Goal: Find specific page/section: Find specific page/section

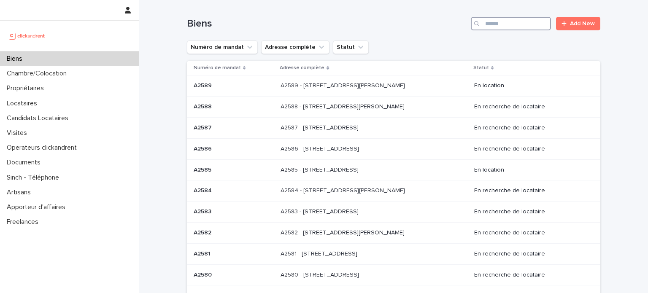
click at [502, 28] on input "Search" at bounding box center [511, 23] width 80 height 13
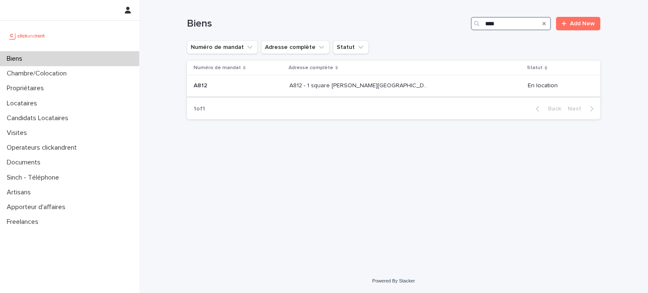
type input "****"
click at [334, 92] on div "A812 - 1 square [PERSON_NAME][GEOGRAPHIC_DATA], [GEOGRAPHIC_DATA]ecole 78210 A8…" at bounding box center [405, 86] width 232 height 14
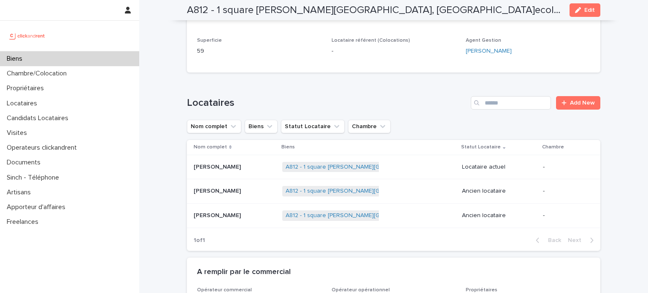
scroll to position [425, 0]
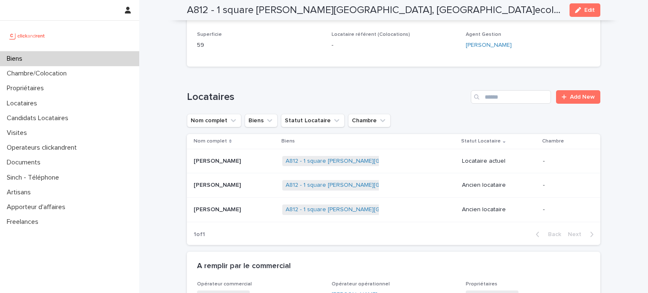
click at [243, 156] on p "[PERSON_NAME]" at bounding box center [218, 160] width 49 height 9
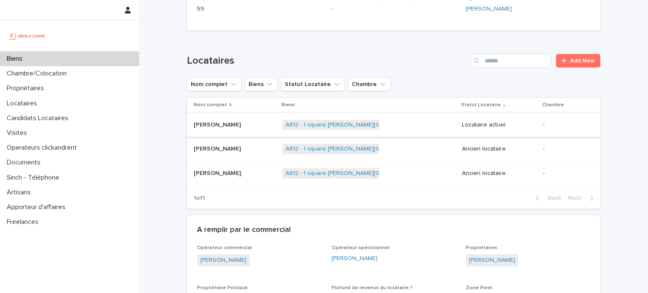
scroll to position [462, 0]
click at [243, 119] on p "[PERSON_NAME]" at bounding box center [218, 123] width 49 height 9
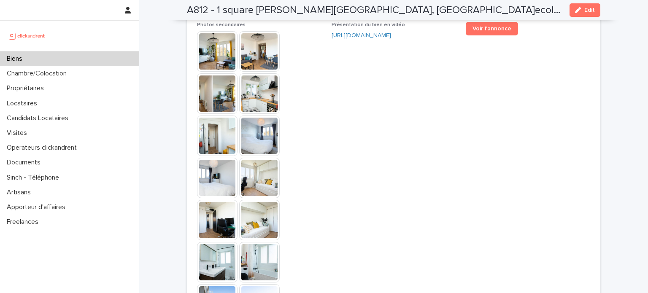
scroll to position [2307, 0]
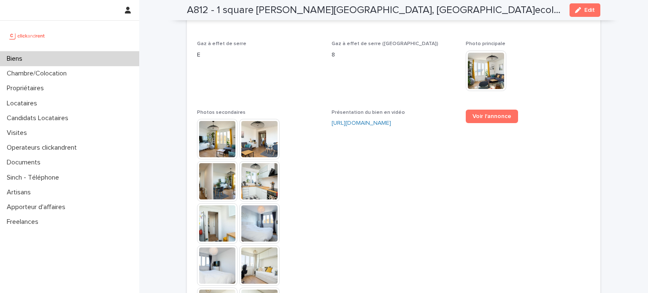
click at [210, 119] on img at bounding box center [217, 139] width 40 height 40
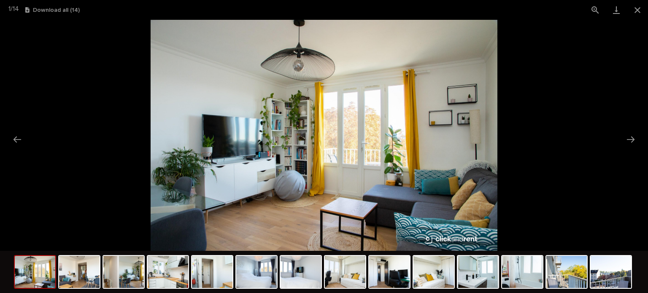
scroll to position [0, 0]
click at [464, 157] on img at bounding box center [324, 135] width 347 height 231
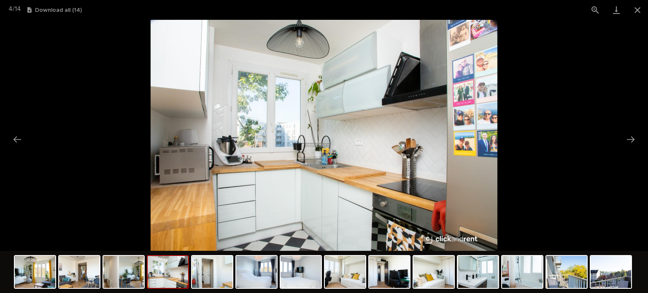
click at [178, 139] on img at bounding box center [324, 135] width 347 height 231
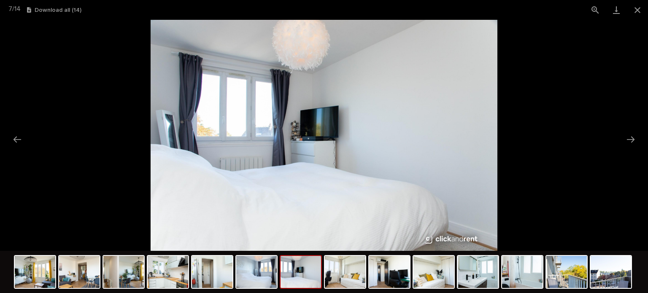
click at [251, 145] on img at bounding box center [324, 135] width 347 height 231
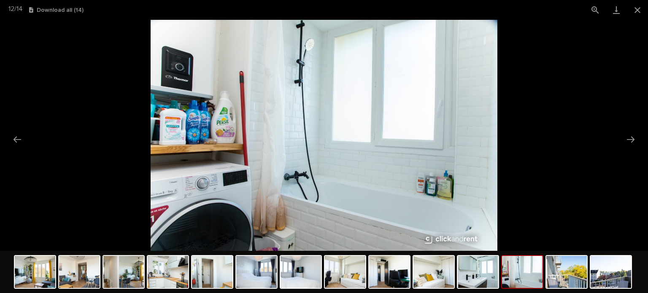
click at [496, 198] on img at bounding box center [324, 135] width 347 height 231
